Goal: Find specific page/section: Find specific page/section

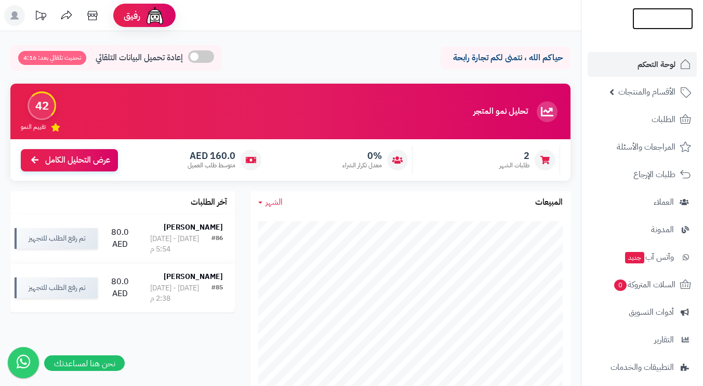
click at [648, 17] on link at bounding box center [663, 17] width 61 height 11
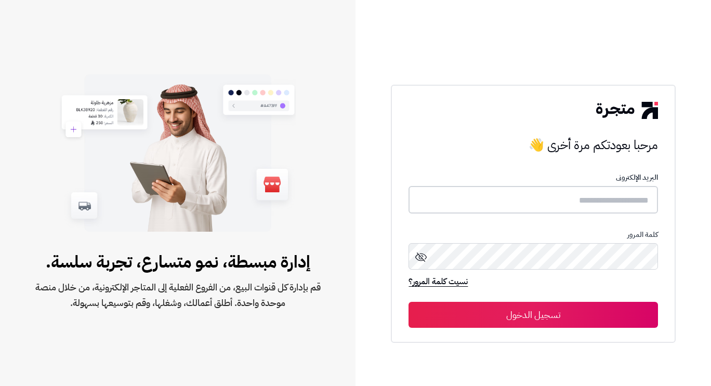
type input "**********"
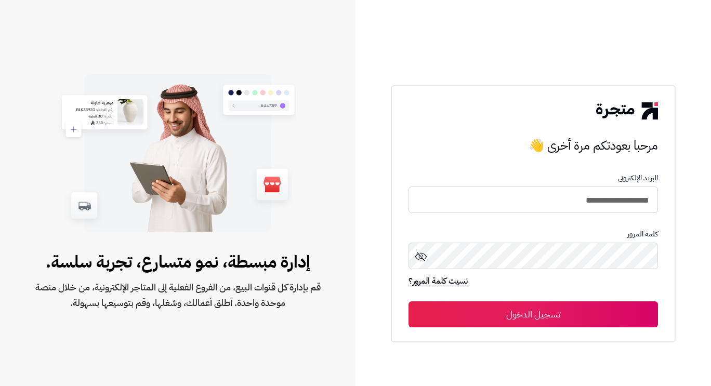
click at [518, 319] on button "تسجيل الدخول" at bounding box center [533, 314] width 249 height 26
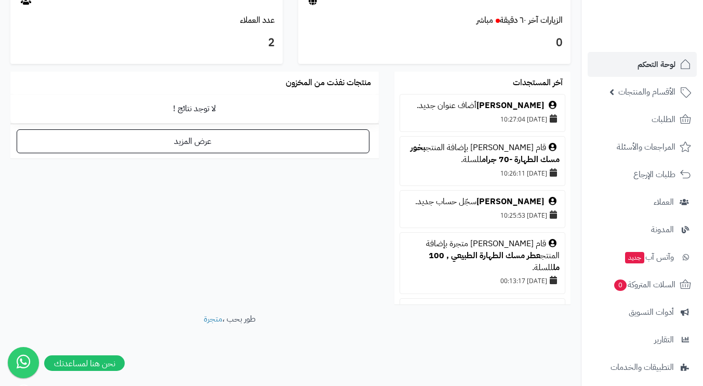
scroll to position [514, 0]
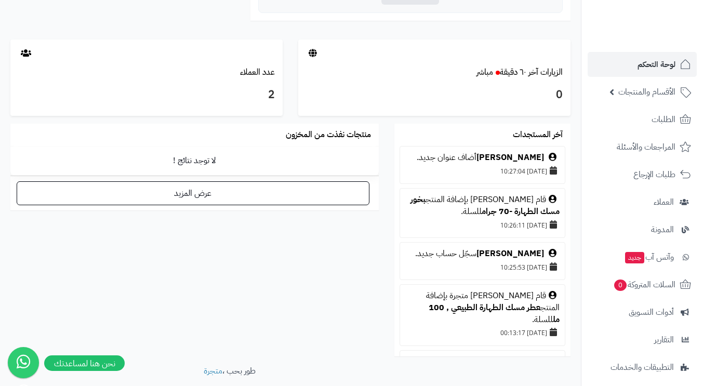
click at [27, 52] on icon at bounding box center [26, 53] width 10 height 8
click at [268, 75] on link "عدد العملاء" at bounding box center [257, 72] width 35 height 12
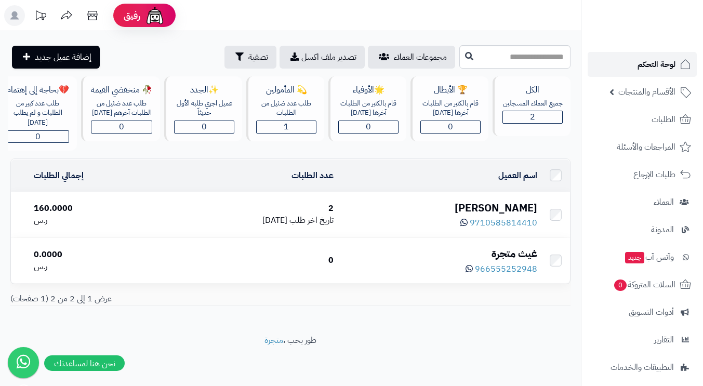
click at [661, 69] on span "لوحة التحكم" at bounding box center [657, 64] width 38 height 15
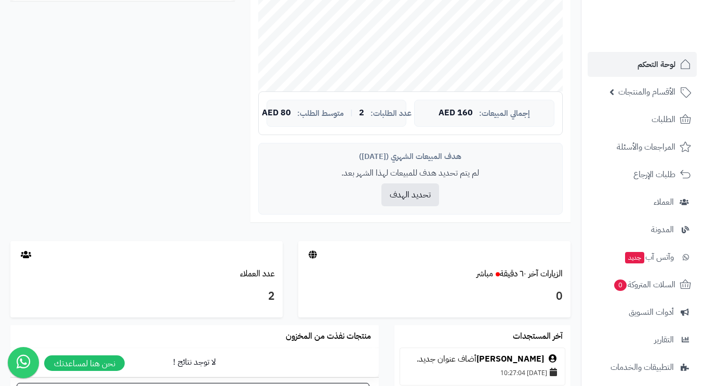
scroll to position [364, 0]
